Goal: Task Accomplishment & Management: Use online tool/utility

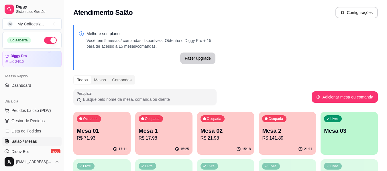
click at [350, 145] on div "Livre Mesa 03" at bounding box center [348, 130] width 57 height 36
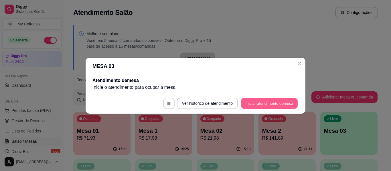
click at [255, 103] on button "Iniciar atendimento de mesa" at bounding box center [269, 103] width 57 height 11
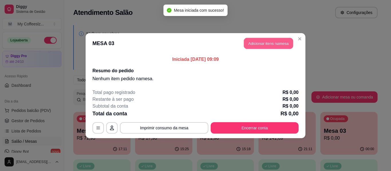
click at [272, 42] on button "Adicionar itens na mesa" at bounding box center [268, 43] width 49 height 11
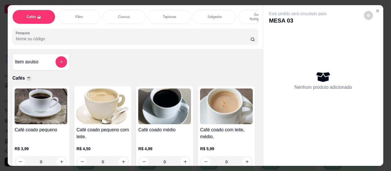
scroll to position [114, 0]
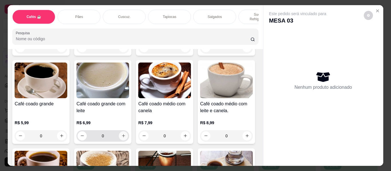
click at [125, 135] on icon "increase-product-quantity" at bounding box center [123, 136] width 3 height 3
type input "1"
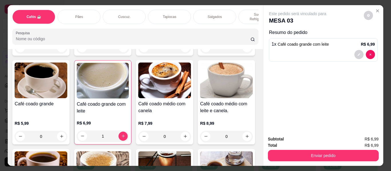
click at [163, 15] on p "Tapiocas" at bounding box center [169, 17] width 13 height 5
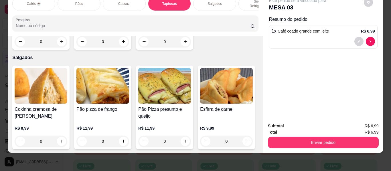
type input "1"
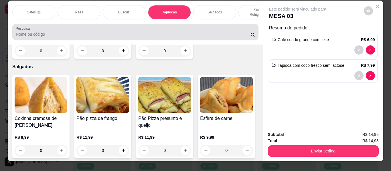
scroll to position [0, 0]
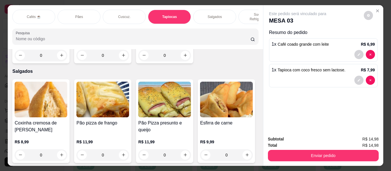
click at [246, 10] on div "Sucos e Refrigerantes" at bounding box center [259, 17] width 43 height 14
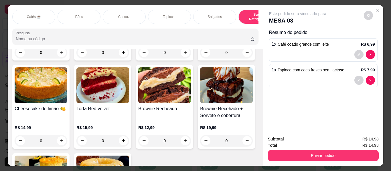
scroll to position [15, 0]
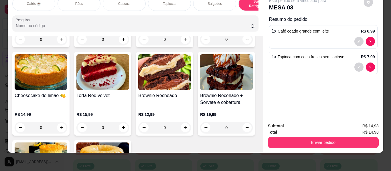
type input "1"
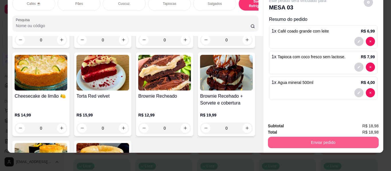
click at [301, 138] on button "Enviar pedido" at bounding box center [323, 142] width 111 height 11
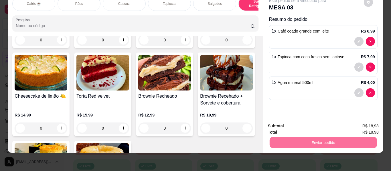
click at [369, 121] on button "Enviar pedido" at bounding box center [363, 124] width 32 height 11
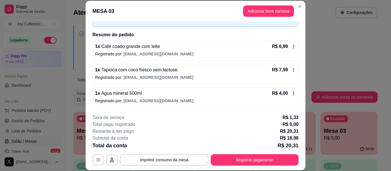
scroll to position [17, 0]
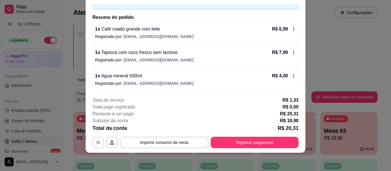
click at [264, 84] on p "Registrado por: [EMAIL_ADDRESS][DOMAIN_NAME]" at bounding box center [195, 84] width 201 height 6
click at [159, 23] on div "Iniciada [DATE] 09:09 Atenção Para vincular um cliente a um pedido já existente…" at bounding box center [195, 30] width 206 height 119
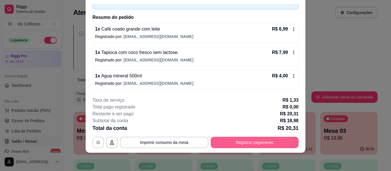
click at [231, 140] on button "Registrar pagamento" at bounding box center [255, 142] width 88 height 11
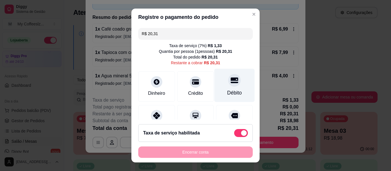
click at [231, 83] on icon at bounding box center [234, 81] width 7 height 6
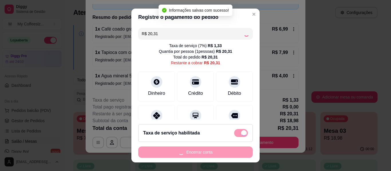
type input "R$ 0,00"
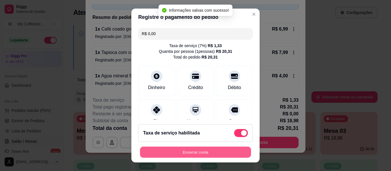
click at [197, 154] on button "Encerrar conta" at bounding box center [195, 152] width 111 height 11
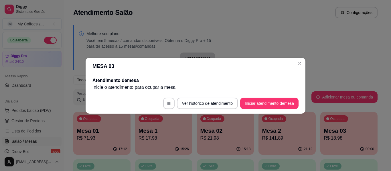
scroll to position [0, 0]
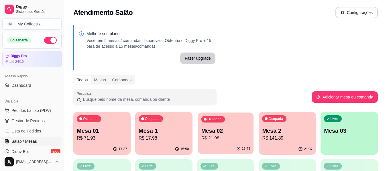
click at [223, 135] on p "Mesa 02" at bounding box center [225, 131] width 49 height 8
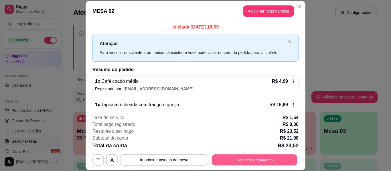
click at [244, 159] on button "Registrar pagamento" at bounding box center [254, 160] width 85 height 11
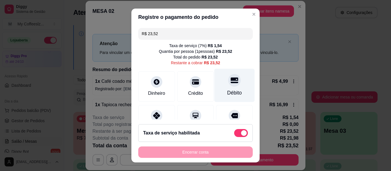
click at [231, 83] on icon at bounding box center [234, 80] width 7 height 7
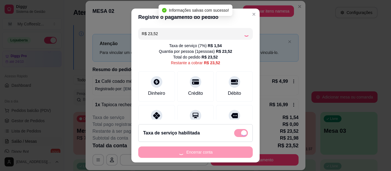
type input "R$ 0,00"
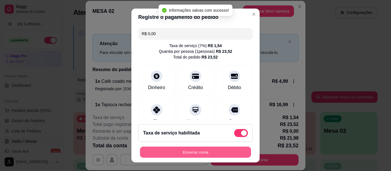
click at [190, 151] on button "Encerrar conta" at bounding box center [195, 152] width 111 height 11
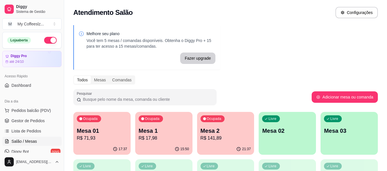
click at [278, 133] on p "Mesa 02" at bounding box center [287, 131] width 50 height 8
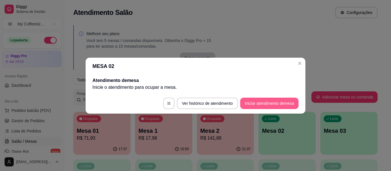
click at [278, 103] on button "Iniciar atendimento de mesa" at bounding box center [269, 103] width 58 height 11
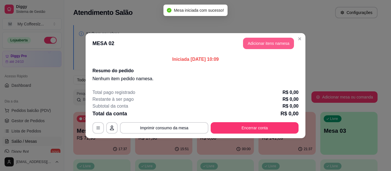
click at [262, 42] on button "Adicionar itens na mesa" at bounding box center [268, 43] width 51 height 11
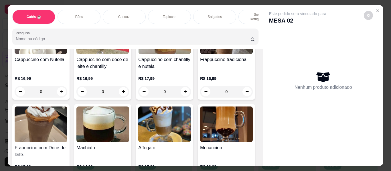
scroll to position [630, 0]
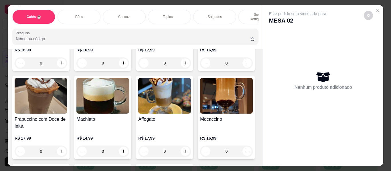
type input "1"
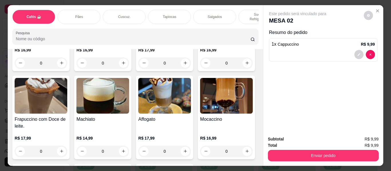
click at [158, 12] on div "Tapiocas" at bounding box center [169, 17] width 43 height 14
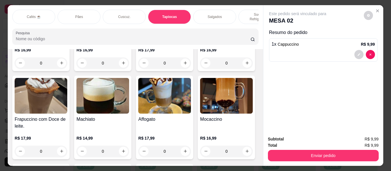
scroll to position [15, 0]
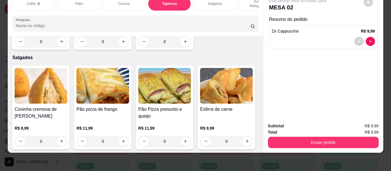
type input "1"
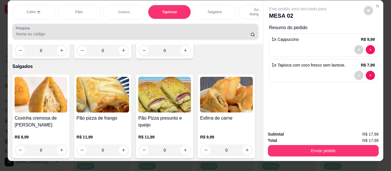
scroll to position [0, 0]
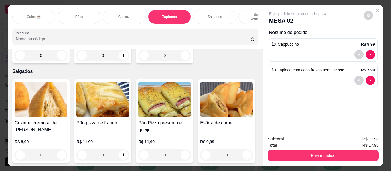
click at [241, 11] on div "Sucos e Refrigerantes" at bounding box center [259, 17] width 43 height 14
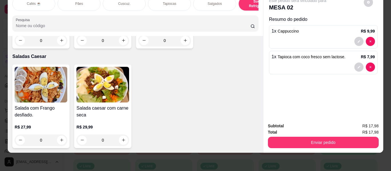
scroll to position [3471, 0]
type input "1"
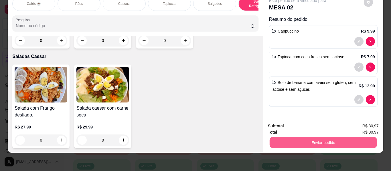
click at [288, 137] on button "Enviar pedido" at bounding box center [322, 142] width 107 height 11
click at [363, 121] on button "Enviar pedido" at bounding box center [363, 124] width 32 height 11
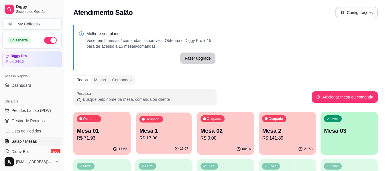
click at [161, 142] on div "Ocupada Mesa 1 R$ 17,98" at bounding box center [164, 128] width 56 height 31
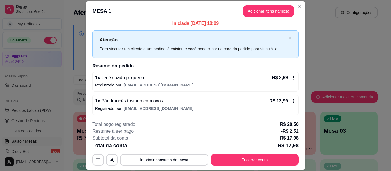
scroll to position [5, 0]
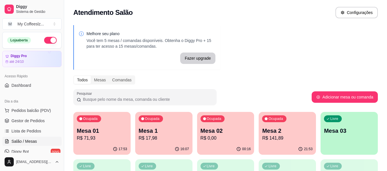
click at [223, 144] on div "00:16" at bounding box center [225, 149] width 57 height 11
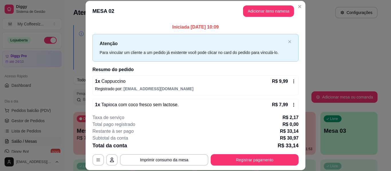
scroll to position [29, 0]
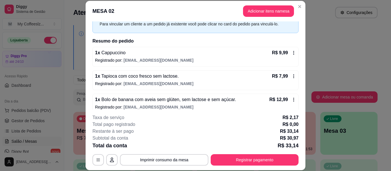
click at [274, 103] on p "R$ 12,99" at bounding box center [278, 99] width 19 height 7
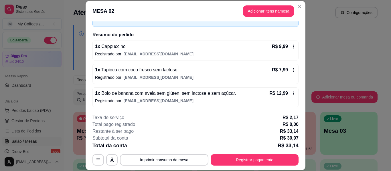
scroll to position [17, 0]
